Goal: Transaction & Acquisition: Purchase product/service

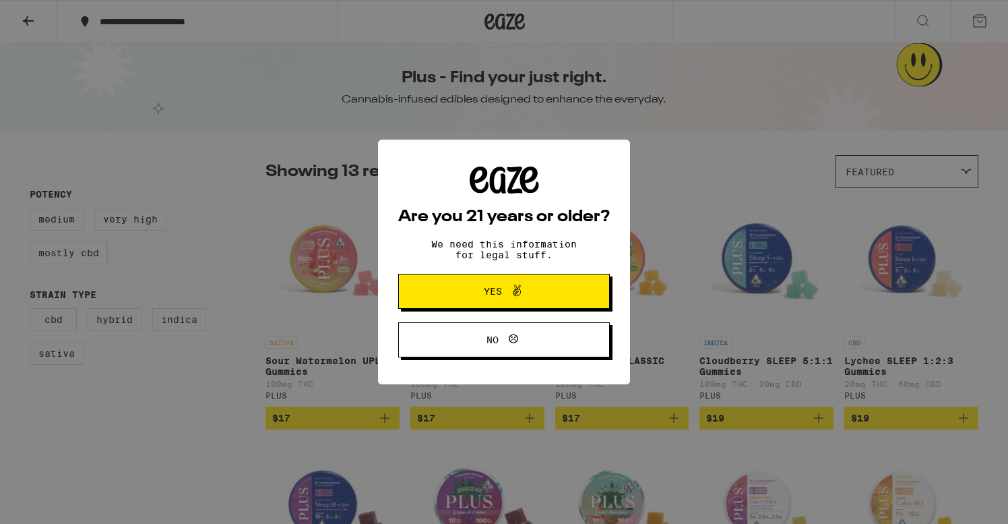
click at [513, 293] on icon at bounding box center [517, 290] width 16 height 16
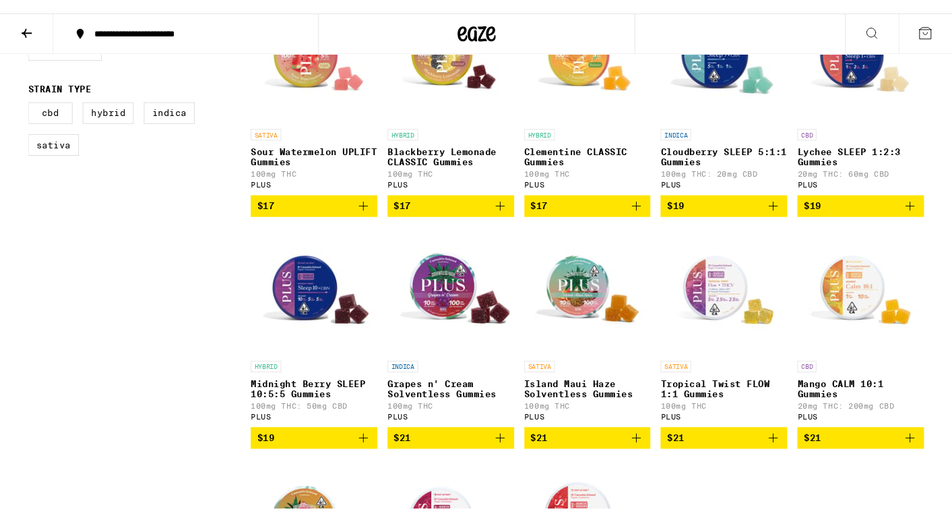
scroll to position [214, 0]
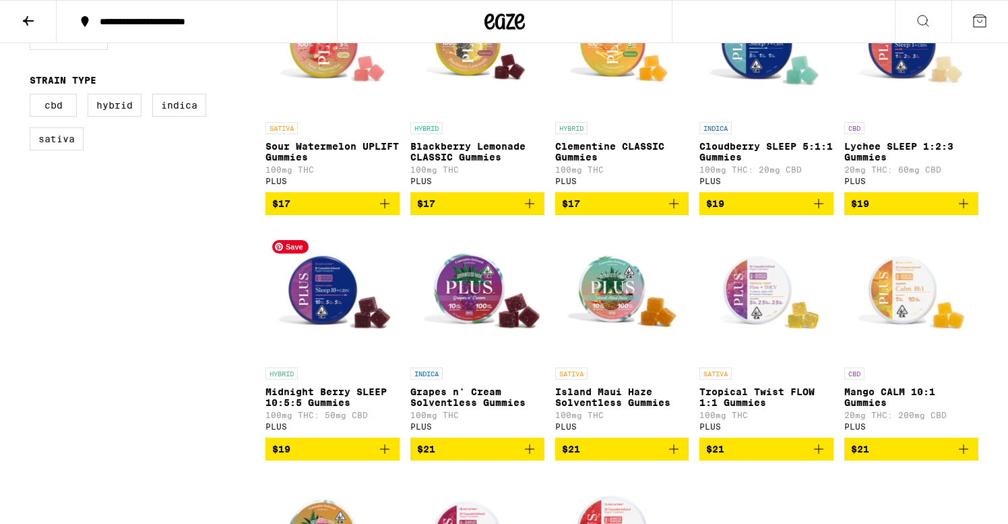
click at [317, 298] on img "Open page for Midnight Berry SLEEP 10:5:5 Gummies from PLUS" at bounding box center [333, 293] width 134 height 135
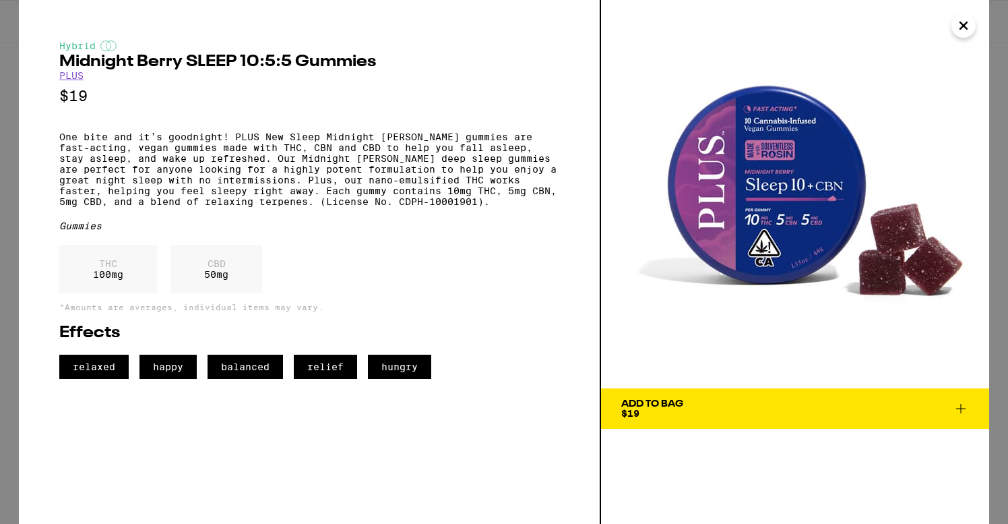
click at [725, 396] on button "Add To Bag $19" at bounding box center [795, 408] width 388 height 40
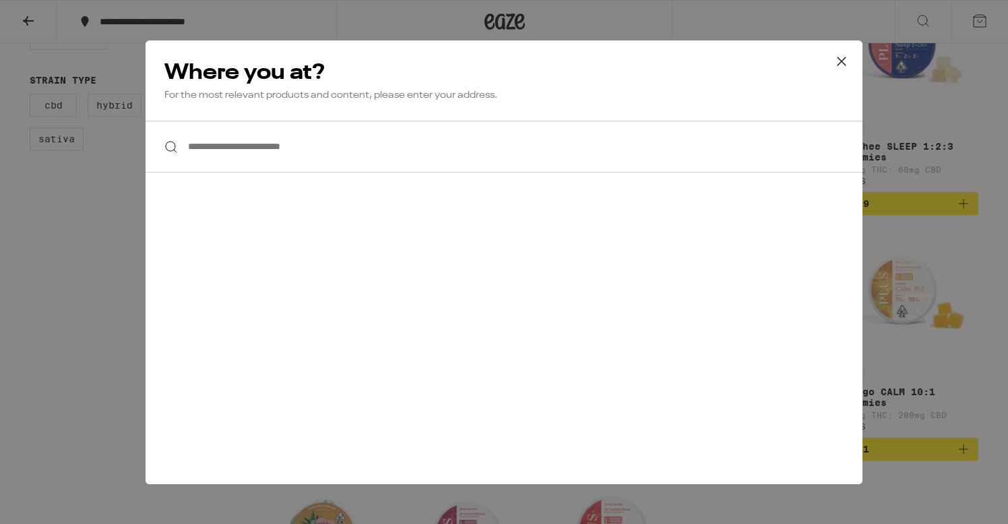
click at [234, 143] on input "**********" at bounding box center [504, 147] width 717 height 52
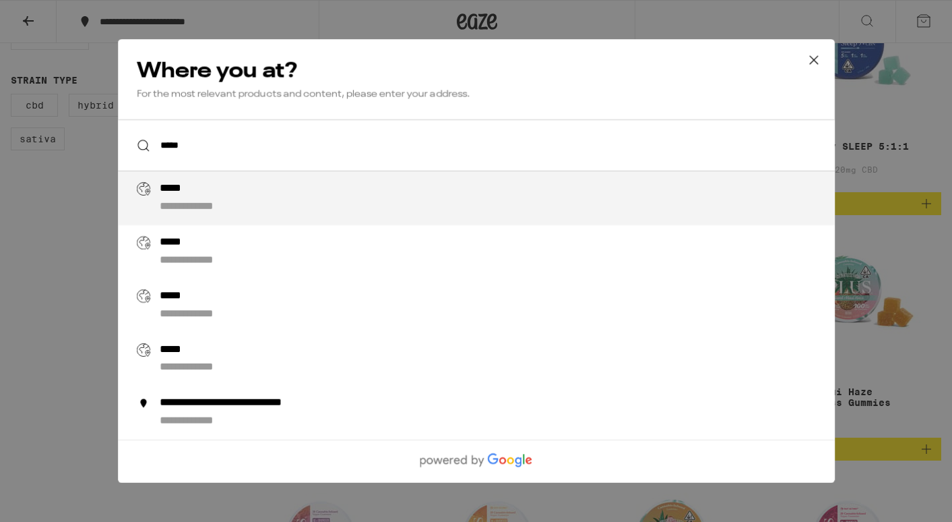
click at [268, 212] on div "**********" at bounding box center [503, 198] width 688 height 32
type input "**********"
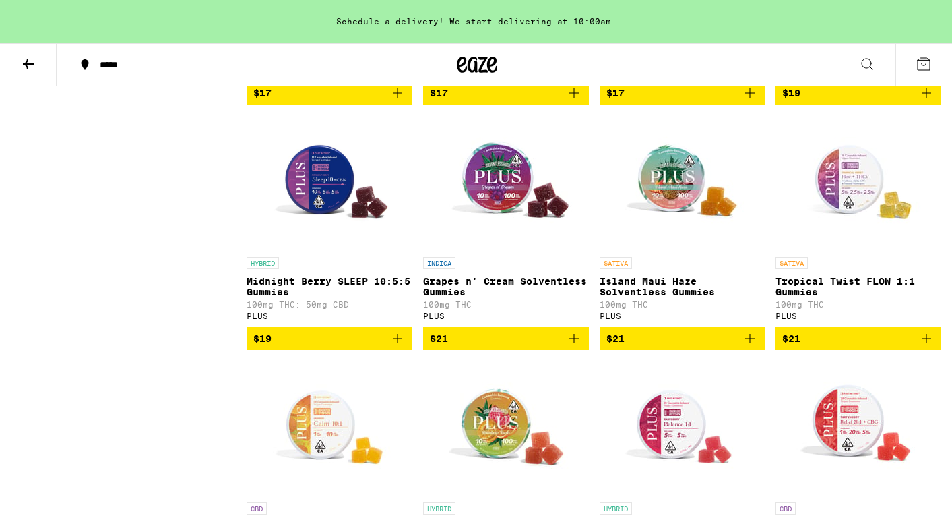
scroll to position [367, 0]
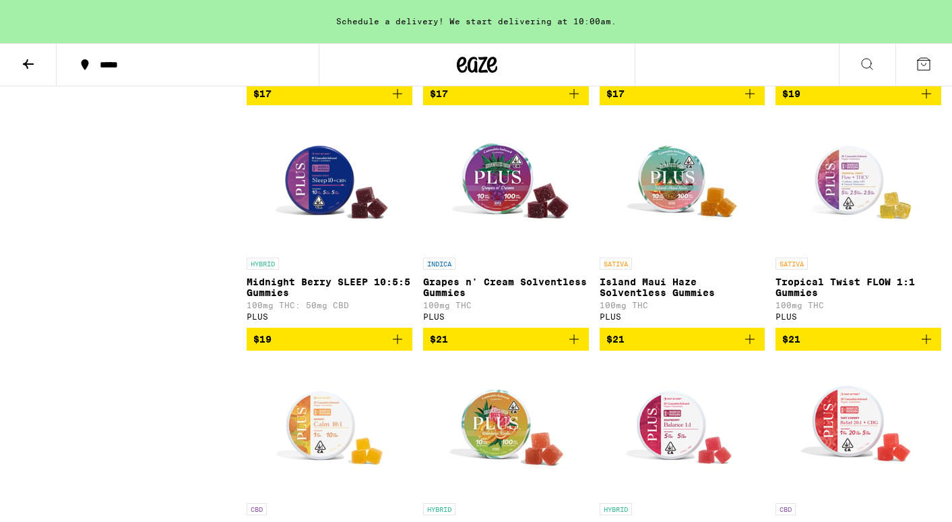
click at [397, 347] on icon "Add to bag" at bounding box center [398, 339] width 16 height 16
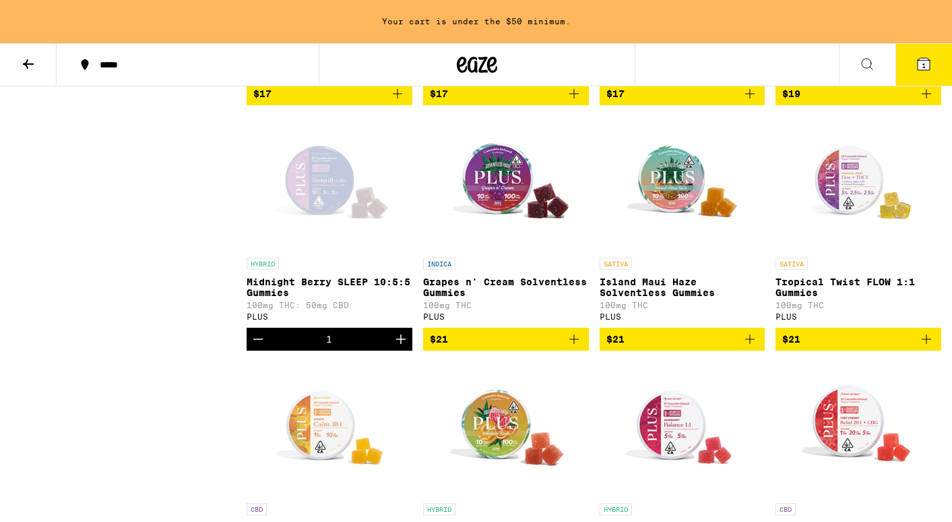
click at [397, 347] on icon "Increment" at bounding box center [401, 339] width 16 height 16
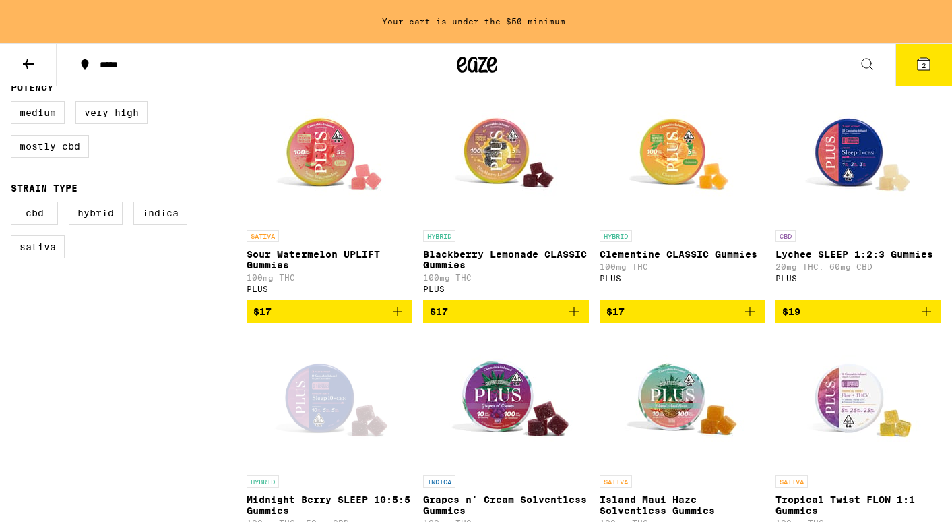
scroll to position [148, 0]
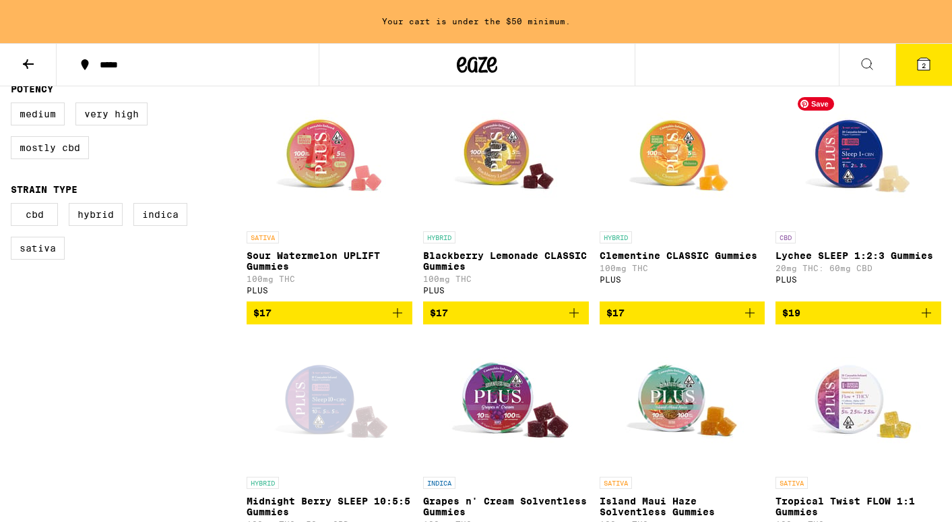
click at [865, 165] on img "Open page for Lychee SLEEP 1:2:3 Gummies from PLUS" at bounding box center [858, 157] width 135 height 135
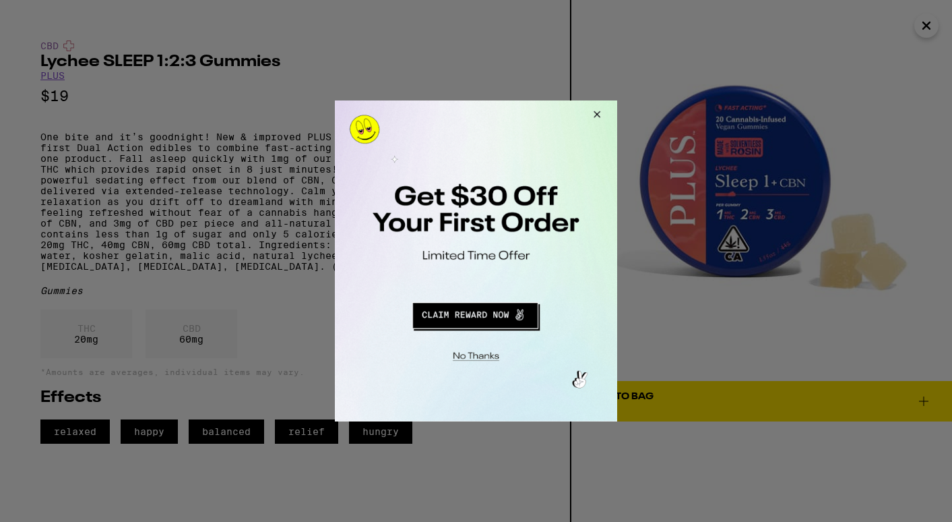
click at [447, 313] on button "Redirect to URL" at bounding box center [475, 313] width 235 height 32
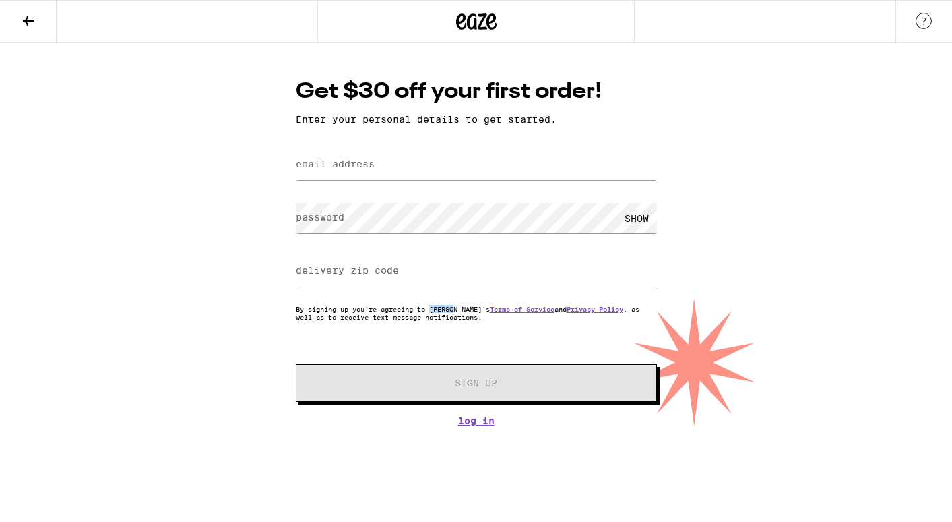
click at [336, 169] on label "email address" at bounding box center [335, 163] width 79 height 11
type input "zeezoes@hotmail.com"
click at [246, 367] on div "Get $30 off your first order! Enter your personal details to get started. email…" at bounding box center [476, 234] width 952 height 383
click at [346, 274] on label "delivery zip code" at bounding box center [347, 270] width 103 height 11
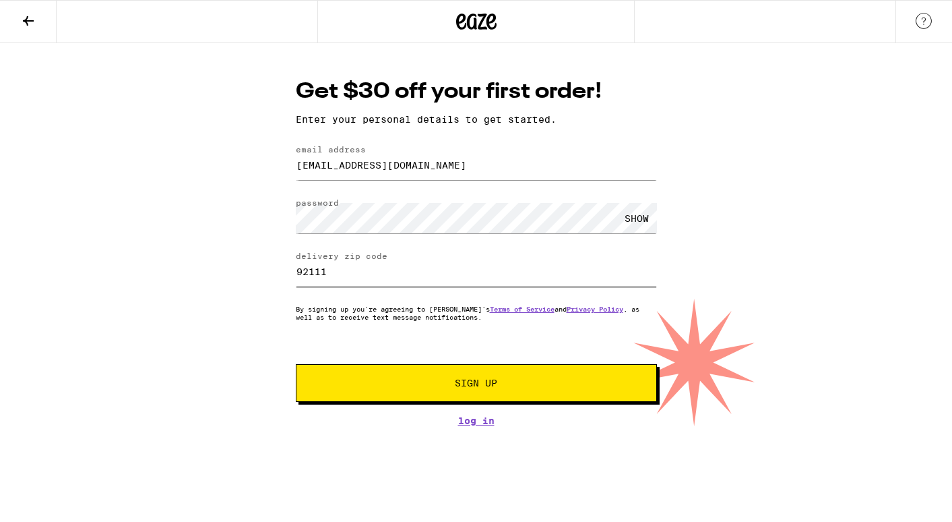
type input "92111"
click at [448, 375] on button "Sign Up" at bounding box center [476, 383] width 361 height 38
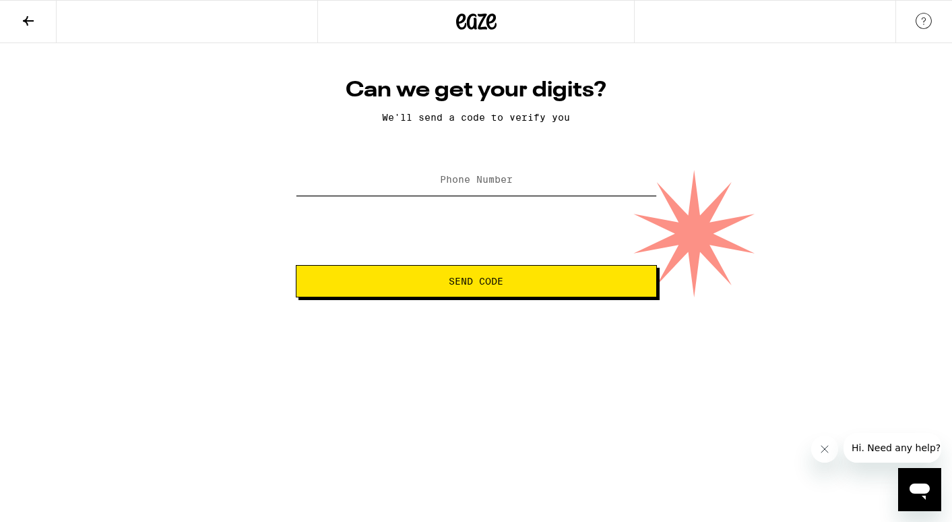
click at [477, 174] on input "Phone Number" at bounding box center [476, 180] width 361 height 30
type input "(858) 337-2424"
click at [482, 286] on span "Send Code" at bounding box center [476, 280] width 55 height 9
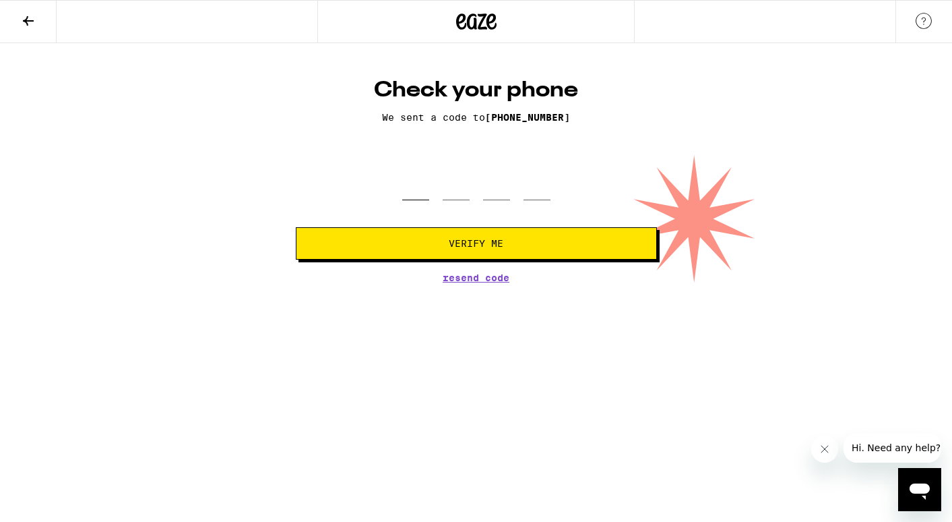
click at [413, 196] on input "tel" at bounding box center [415, 180] width 27 height 40
type input "3"
type input "4"
type input "8"
type input "6"
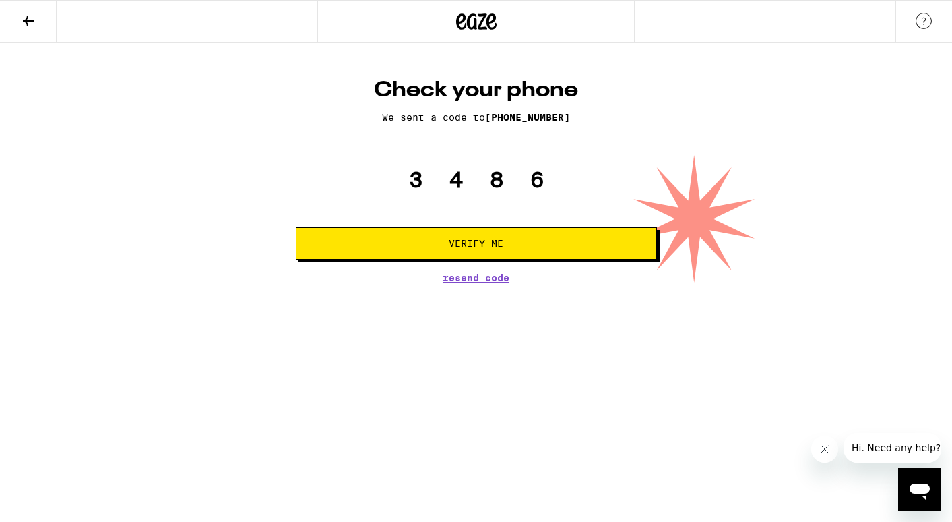
click at [432, 239] on button "Verify Me" at bounding box center [476, 243] width 361 height 32
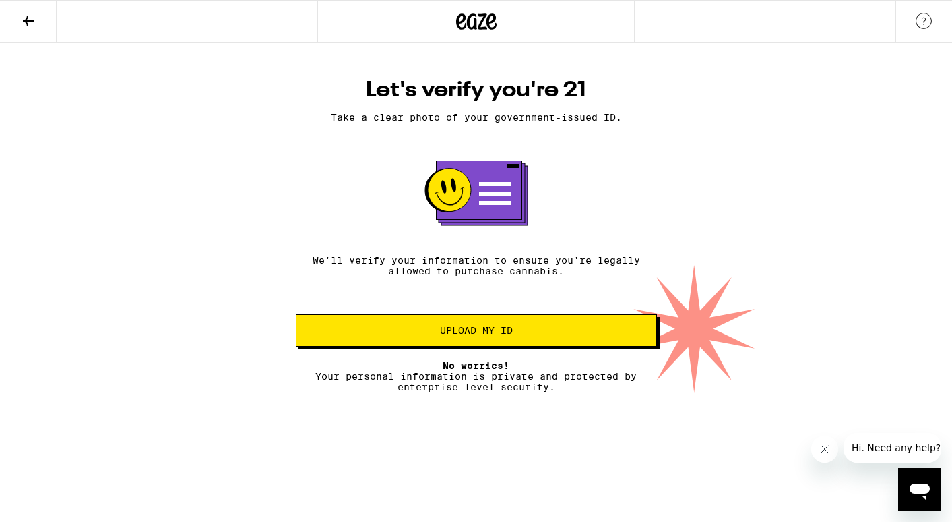
click at [512, 332] on span "Upload my ID" at bounding box center [476, 330] width 73 height 9
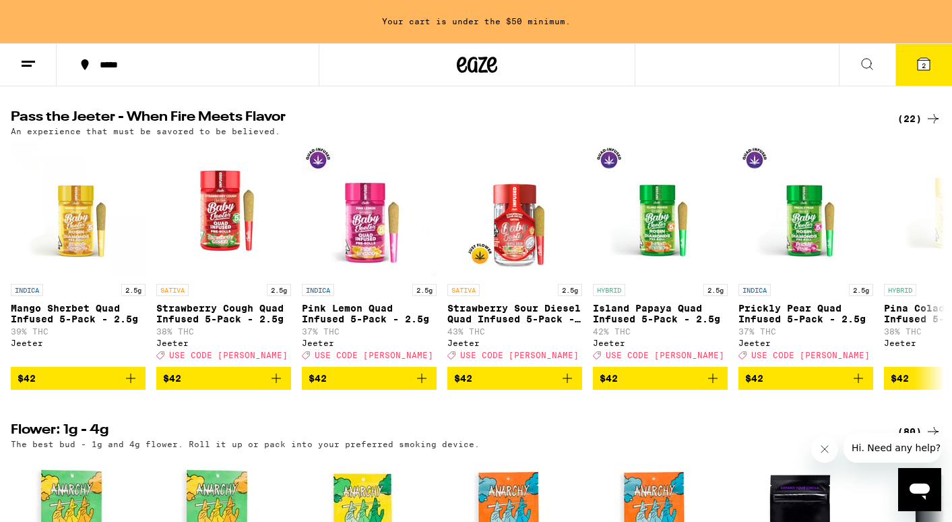
scroll to position [435, 0]
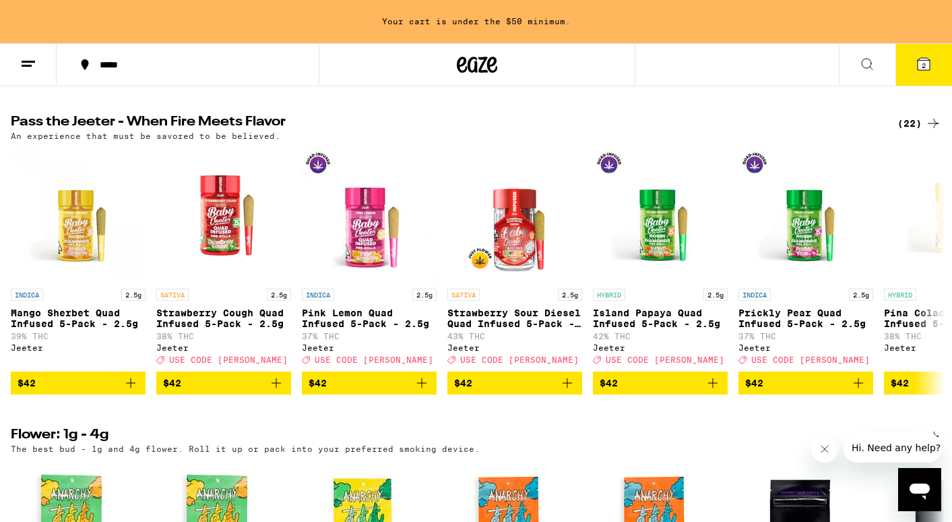
click at [918, 58] on icon at bounding box center [924, 64] width 16 height 16
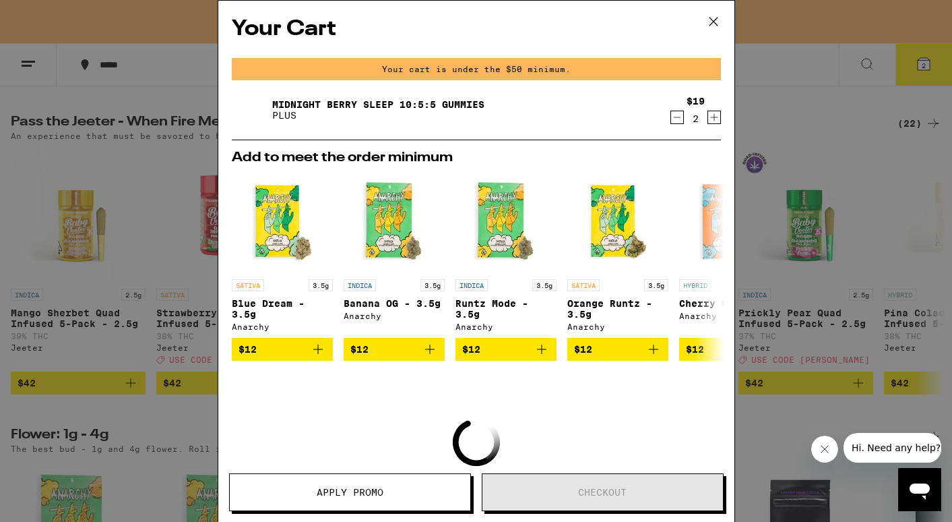
click at [319, 102] on link "Midnight Berry SLEEP 10:5:5 Gummies" at bounding box center [378, 104] width 212 height 11
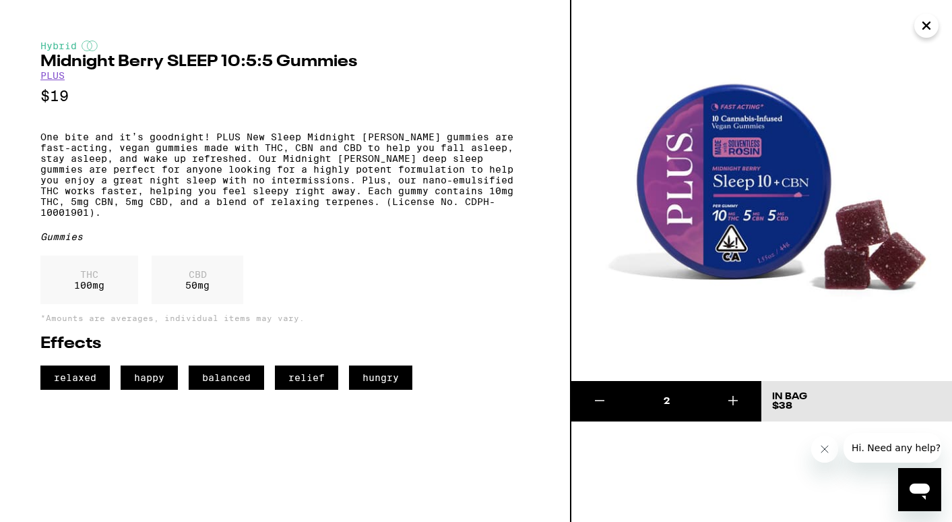
click at [54, 73] on link "PLUS" at bounding box center [52, 75] width 24 height 11
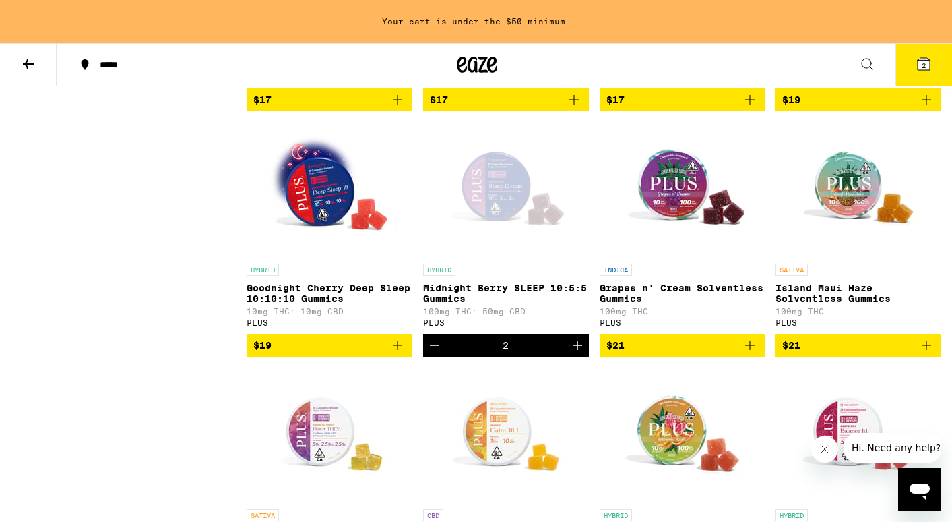
scroll to position [601, 0]
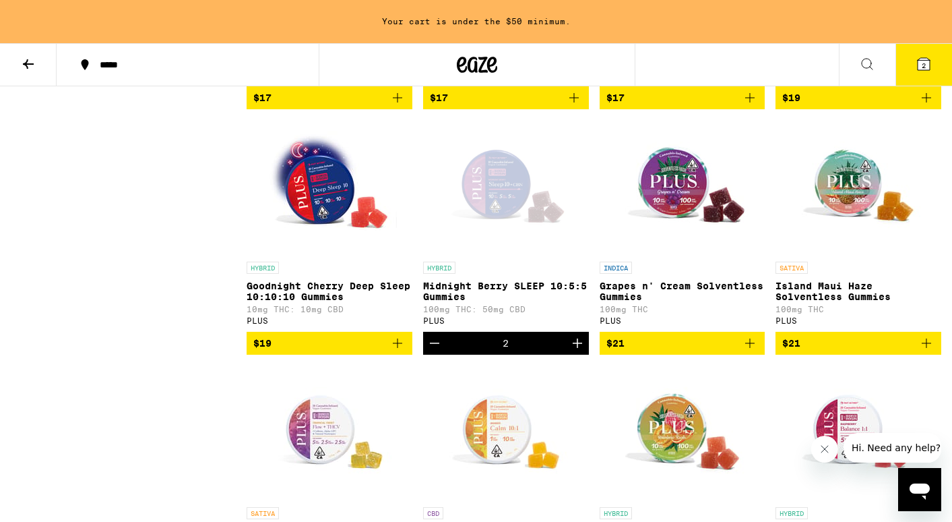
click at [398, 348] on icon "Add to bag" at bounding box center [397, 342] width 9 height 9
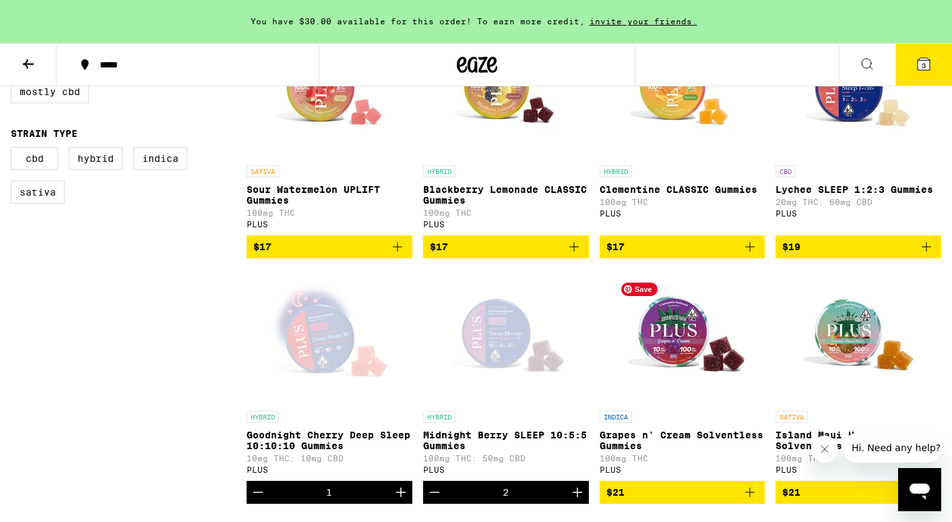
scroll to position [439, 0]
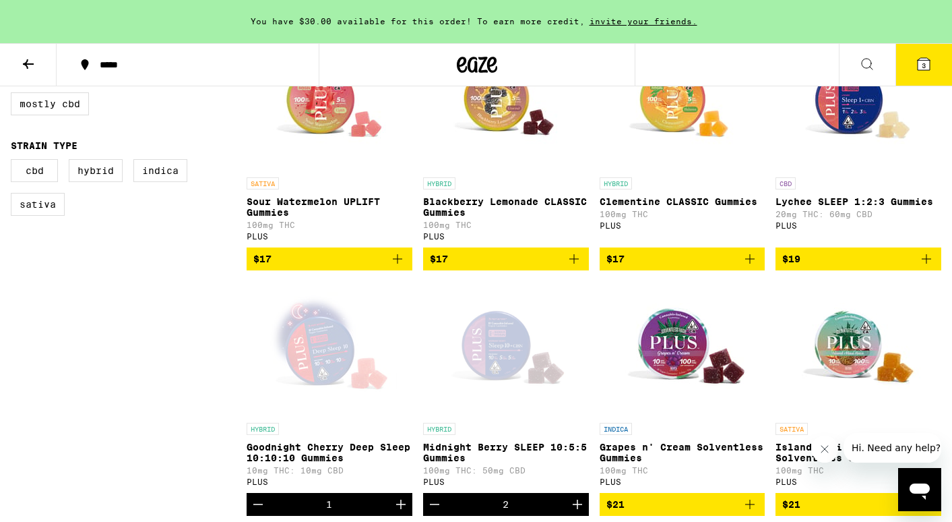
click at [925, 59] on icon at bounding box center [924, 64] width 12 height 12
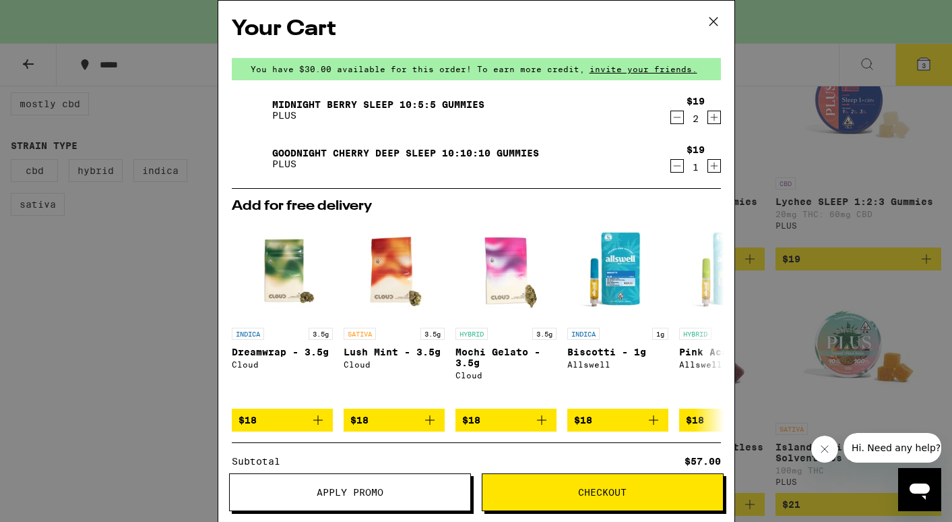
click at [580, 493] on span "Checkout" at bounding box center [602, 491] width 49 height 9
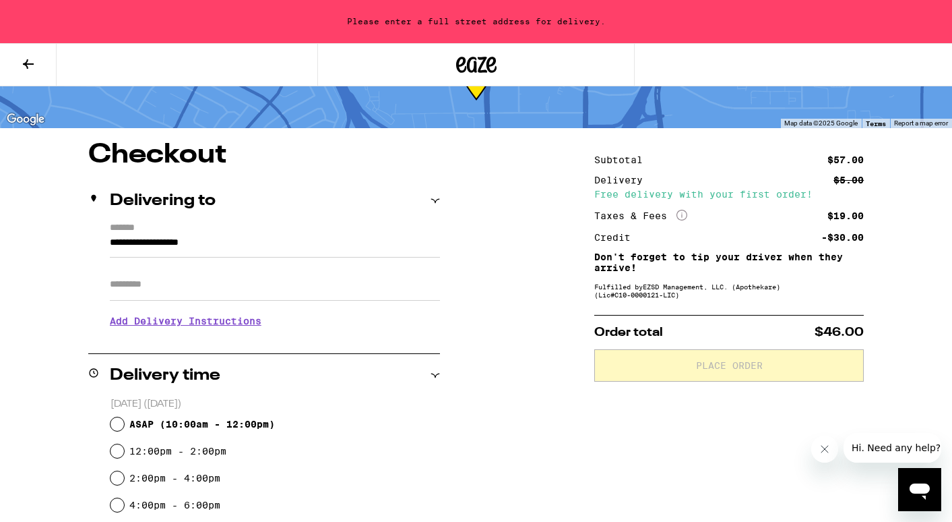
scroll to position [67, 0]
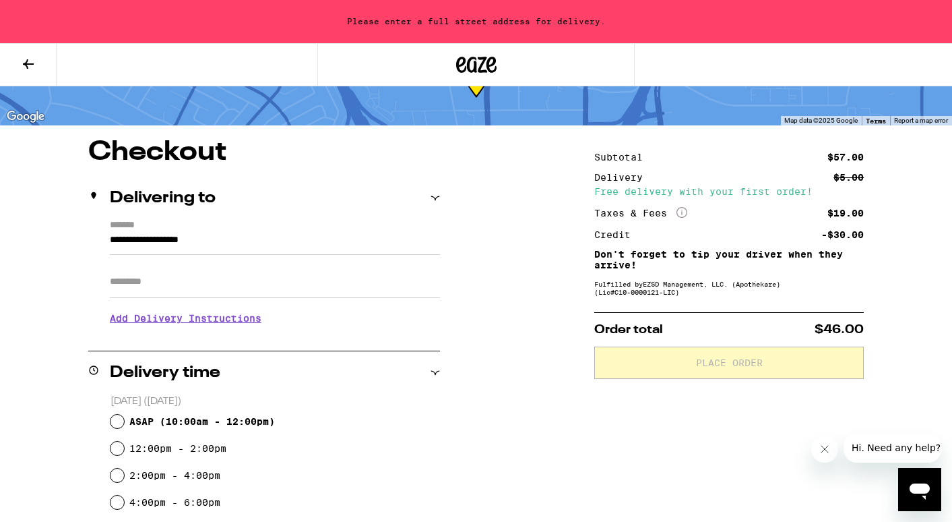
click at [169, 237] on input "**********" at bounding box center [275, 243] width 330 height 23
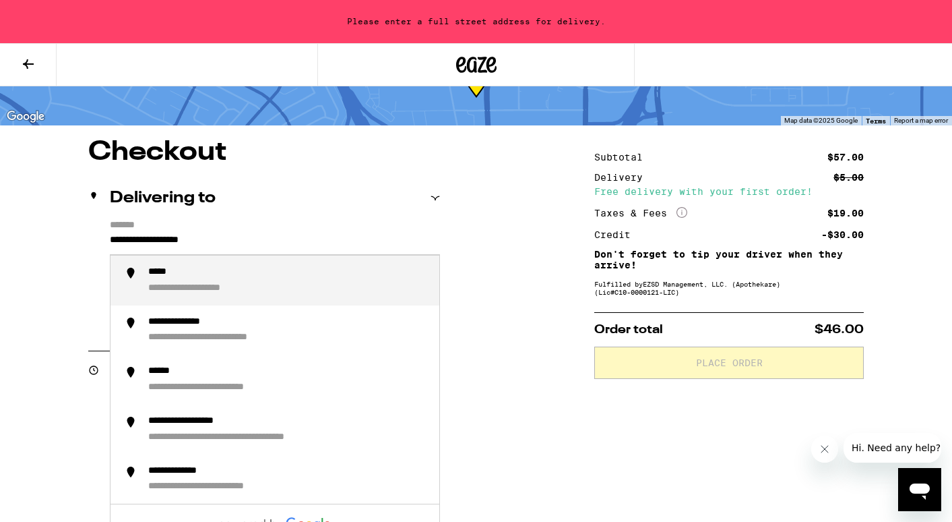
drag, startPoint x: 251, startPoint y: 239, endPoint x: 90, endPoint y: 240, distance: 161.1
click at [90, 240] on div "**********" at bounding box center [264, 278] width 352 height 116
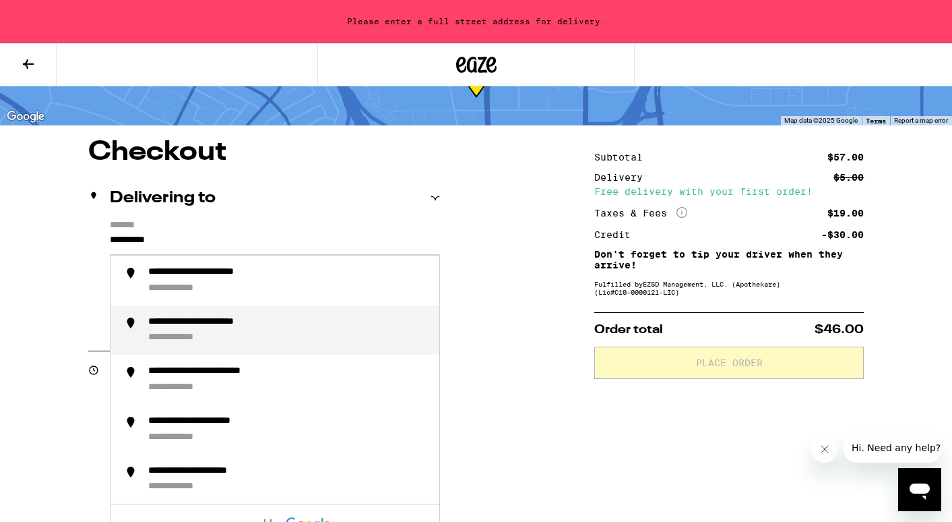
click at [179, 344] on div "**********" at bounding box center [188, 338] width 80 height 12
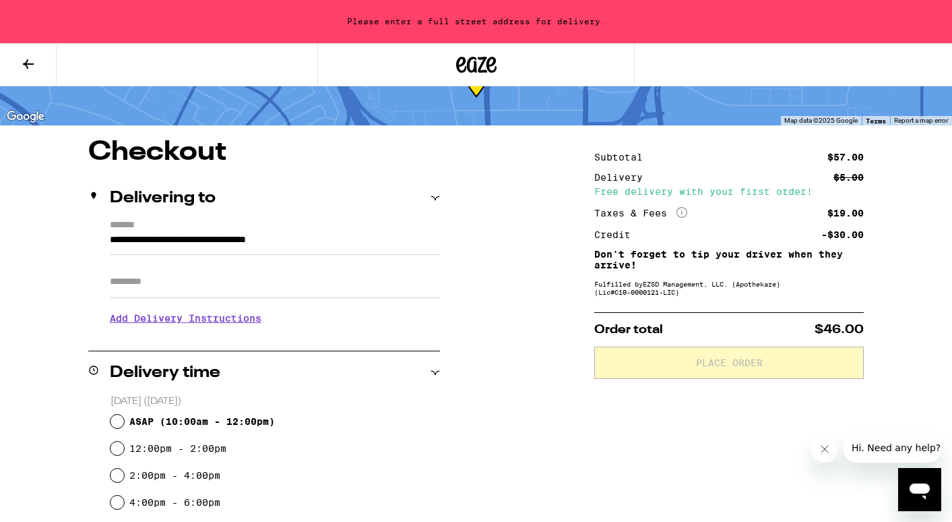
type input "**********"
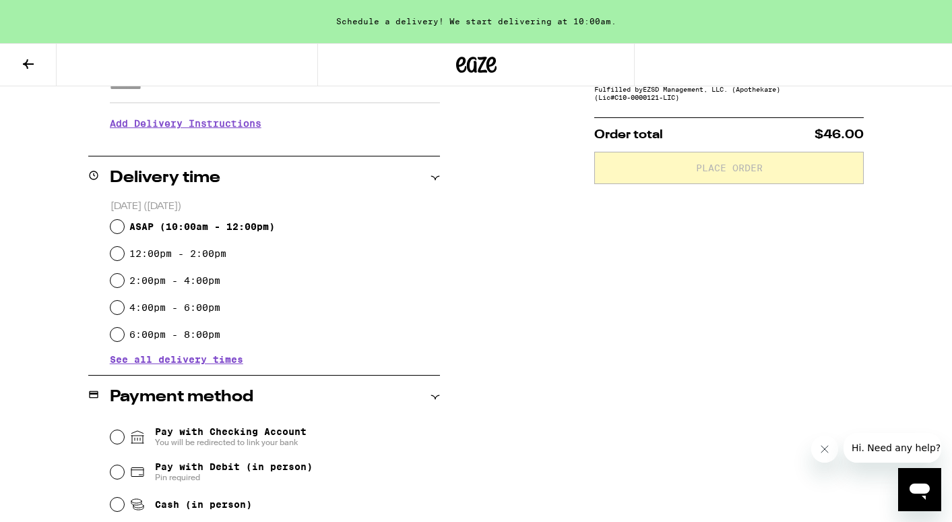
scroll to position [272, 0]
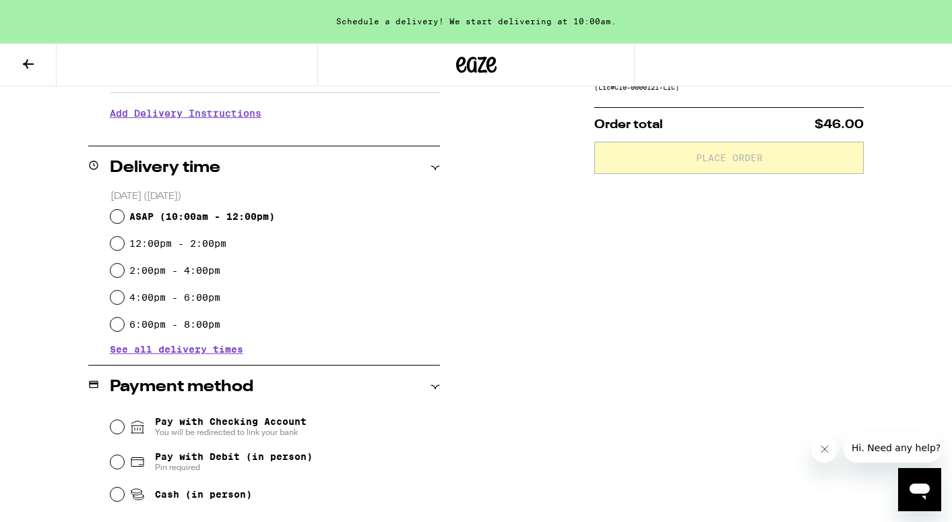
click at [179, 344] on span "See all delivery times" at bounding box center [176, 348] width 133 height 9
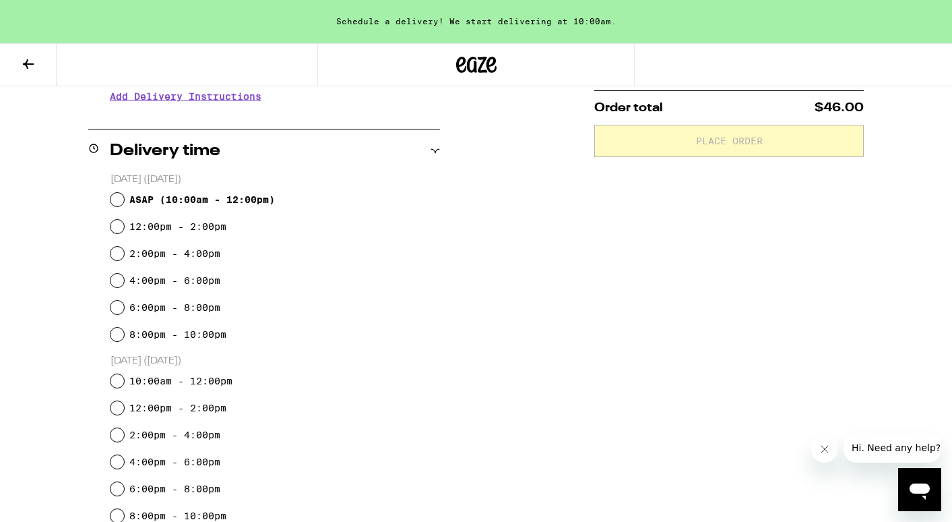
scroll to position [289, 0]
click at [117, 379] on input "10:00am - 12:00pm" at bounding box center [117, 380] width 13 height 13
radio input "true"
click at [117, 379] on input "10:00am - 12:00pm" at bounding box center [117, 380] width 13 height 13
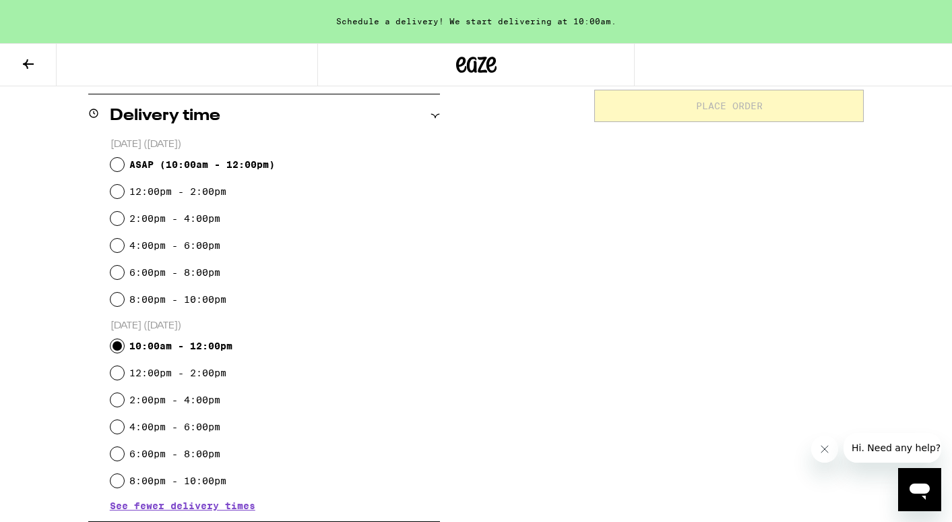
scroll to position [326, 0]
click at [116, 297] on input "8:00pm - 10:00pm" at bounding box center [117, 297] width 13 height 13
radio input "true"
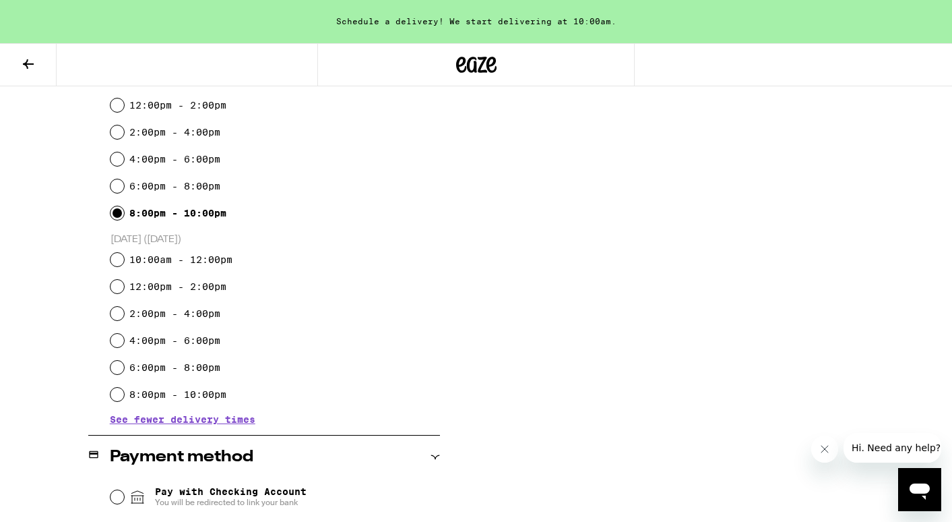
scroll to position [412, 0]
click at [116, 297] on div "12:00pm - 2:00pm" at bounding box center [276, 285] width 330 height 27
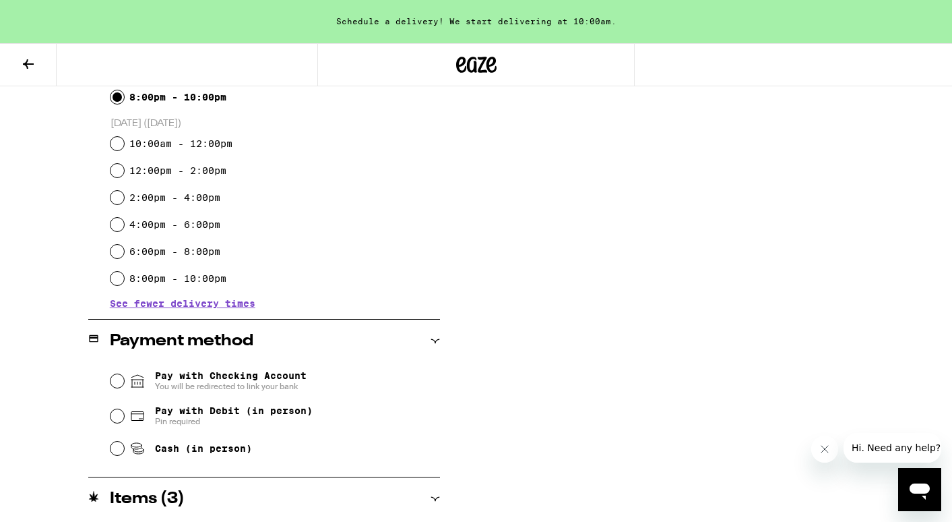
scroll to position [540, 0]
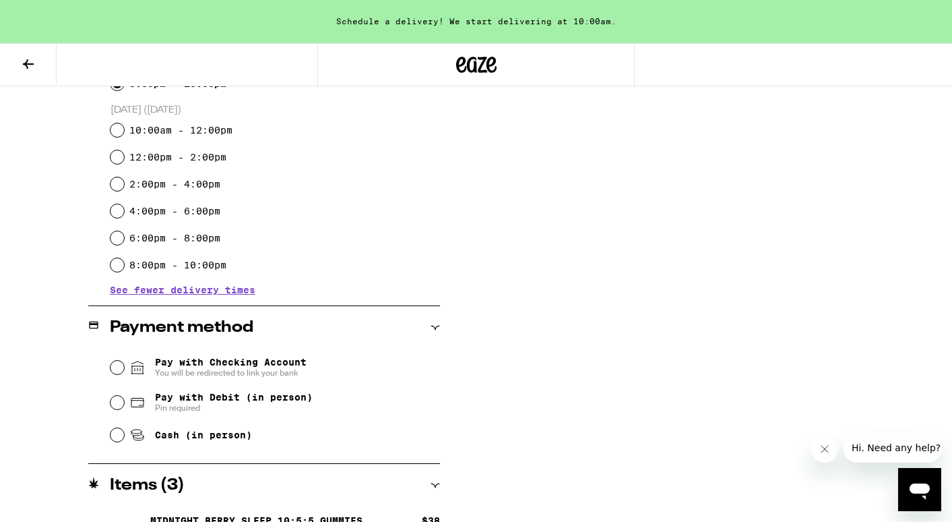
click at [116, 437] on input "Cash (in person)" at bounding box center [117, 434] width 13 height 13
radio input "true"
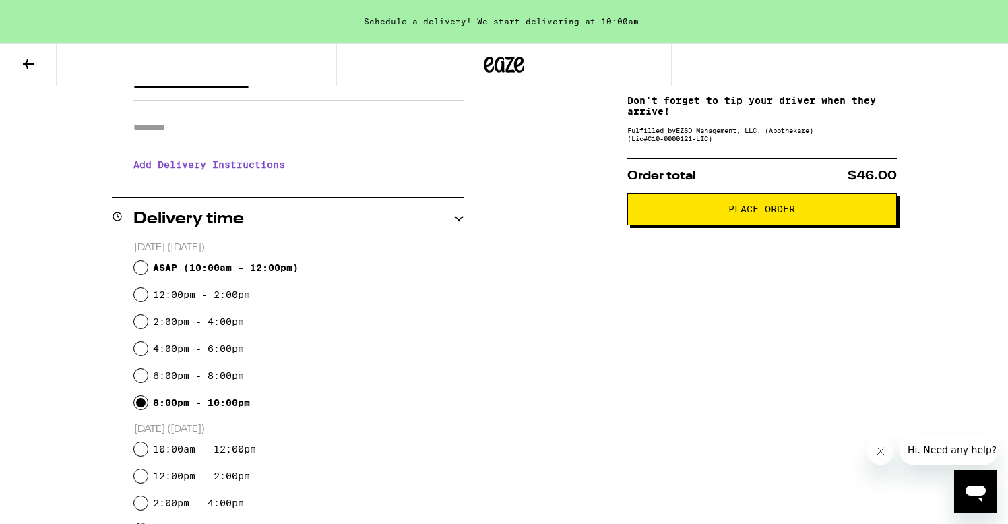
scroll to position [208, 0]
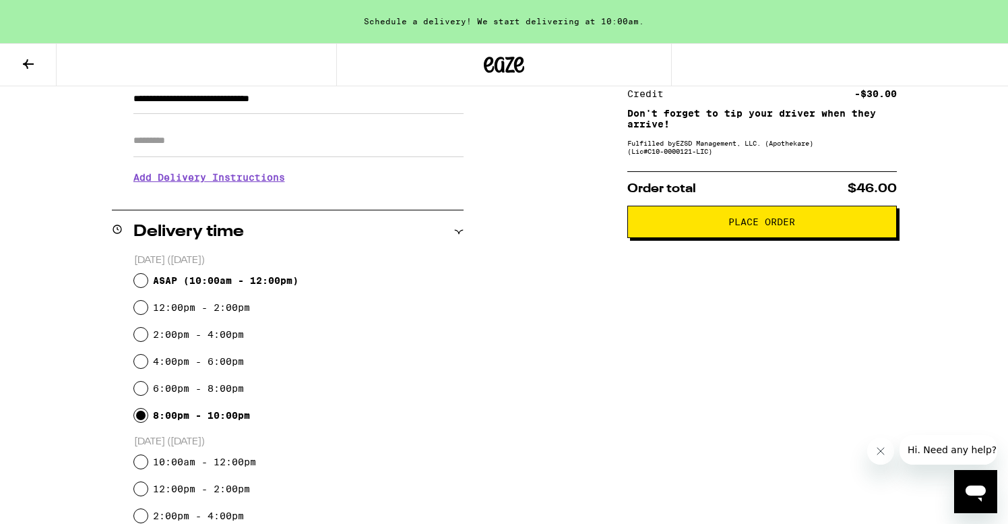
click at [781, 226] on span "Place Order" at bounding box center [762, 221] width 67 height 9
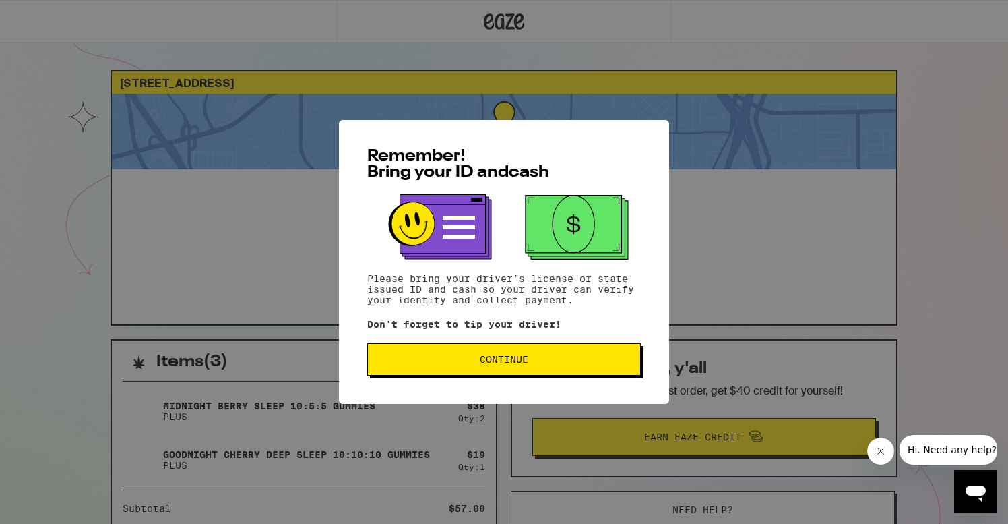
click at [497, 368] on button "Continue" at bounding box center [504, 359] width 274 height 32
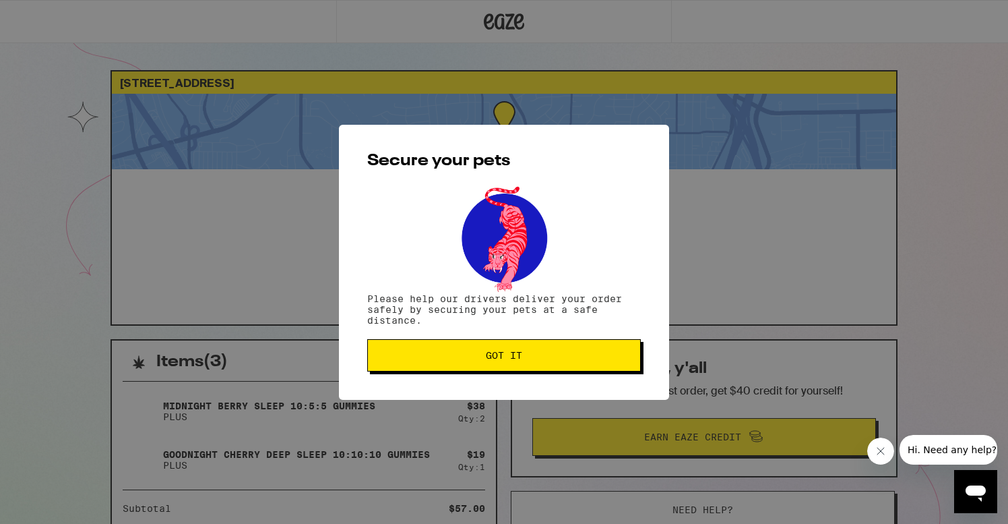
click at [497, 368] on button "Got it" at bounding box center [504, 355] width 274 height 32
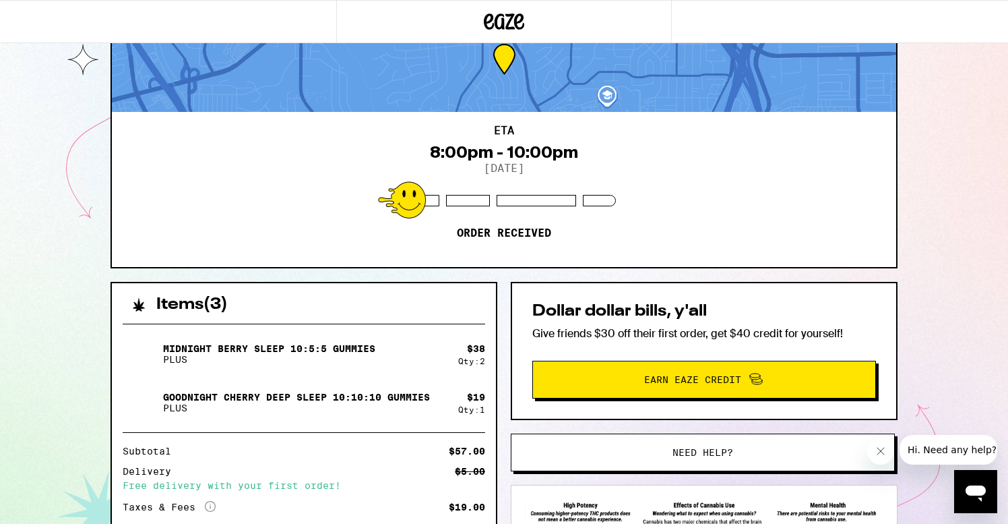
scroll to position [59, 0]
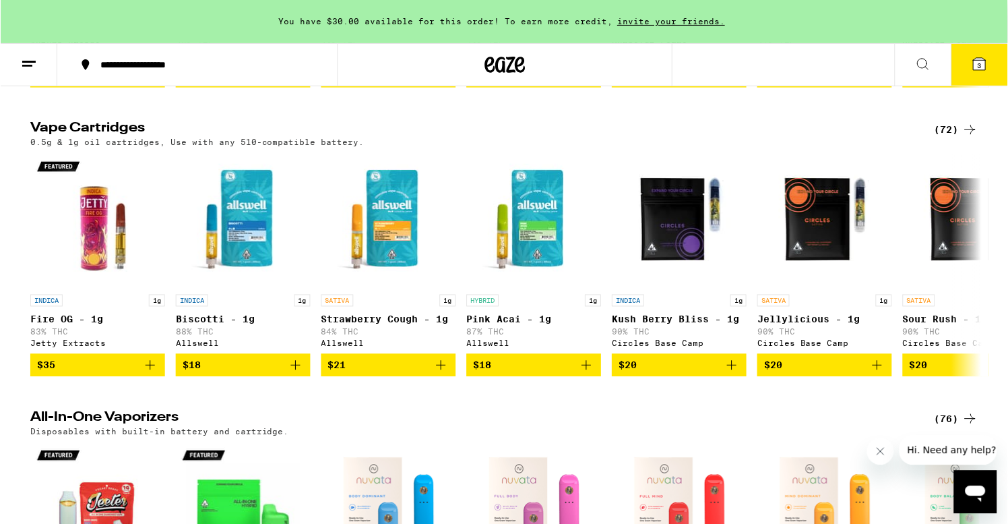
scroll to position [1350, 0]
